Goal: Task Accomplishment & Management: Manage account settings

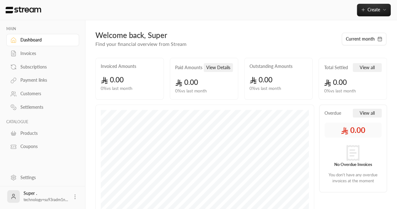
click at [75, 199] on circle at bounding box center [75, 198] width 1 height 1
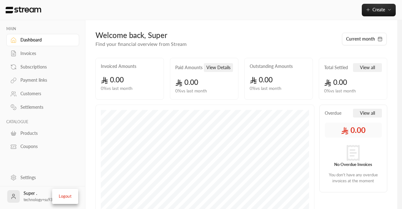
click at [62, 198] on li "Logout" at bounding box center [65, 196] width 23 height 10
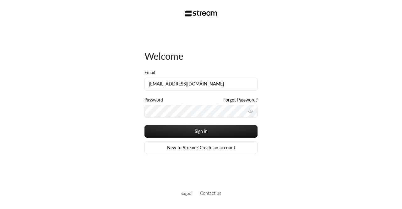
scroll to position [0, 8]
type input "[EMAIL_ADDRESS][DOMAIN_NAME]"
click at [144, 125] on button "Sign in" at bounding box center [200, 131] width 113 height 13
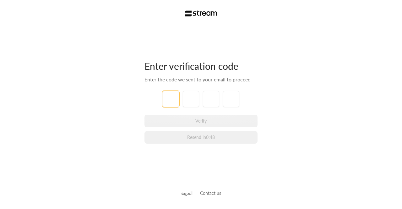
paste input "6"
type input "6"
type input "2"
type input "1"
